Goal: Information Seeking & Learning: Learn about a topic

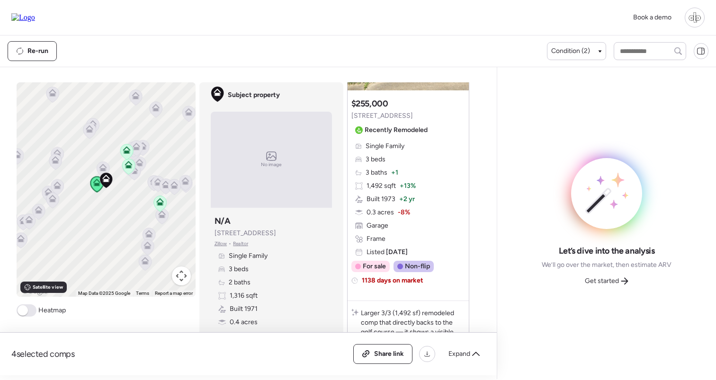
scroll to position [129, 0]
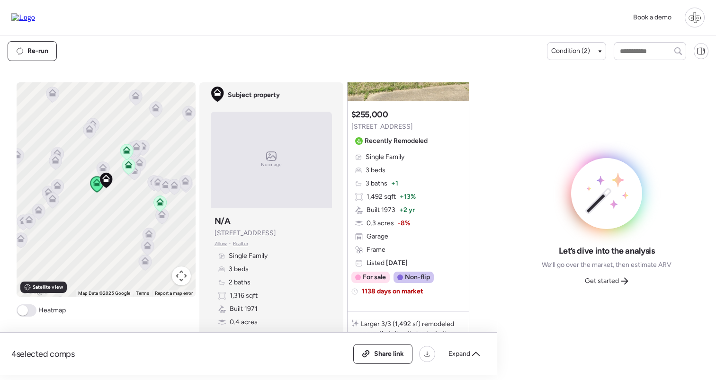
click at [429, 221] on div "Single Family 3 beds 3 baths + 1 1,492 sqft + 13% Built 1973 + 2 yr 0.3 acres -…" at bounding box center [409, 211] width 114 height 116
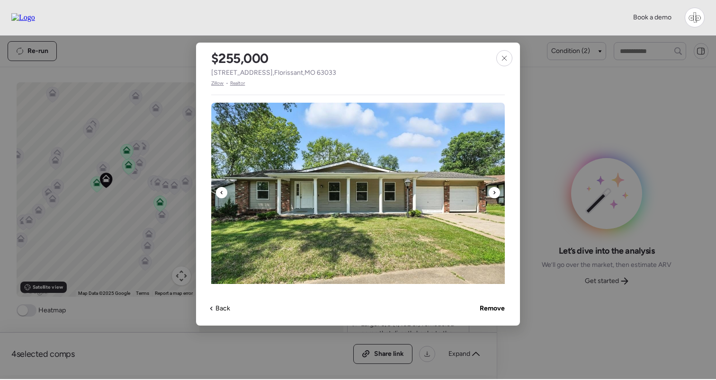
click at [426, 219] on img at bounding box center [358, 197] width 294 height 189
click at [217, 84] on span "Zillow" at bounding box center [217, 84] width 13 height 8
click at [505, 56] on icon at bounding box center [505, 58] width 8 height 8
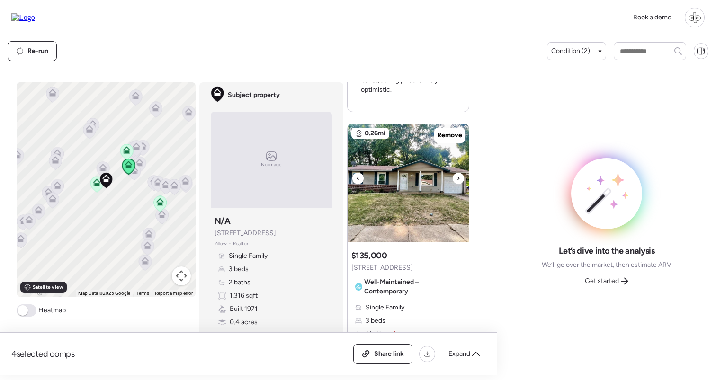
scroll to position [0, 0]
